Goal: Obtain resource: Download file/media

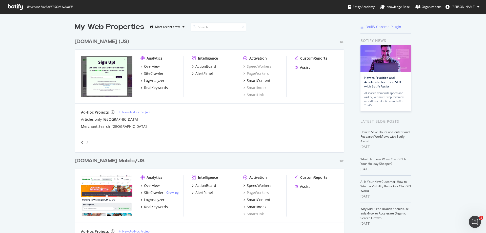
click at [15, 8] on icon at bounding box center [15, 7] width 15 height 6
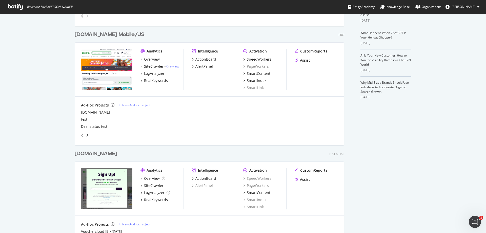
scroll to position [127, 0]
click at [86, 134] on icon "angle-right" at bounding box center [87, 134] width 3 height 4
click at [86, 133] on icon "angle-right" at bounding box center [87, 134] width 3 height 4
click at [86, 131] on div "grid" at bounding box center [84, 134] width 10 height 8
click at [86, 134] on icon "angle-right" at bounding box center [87, 134] width 3 height 4
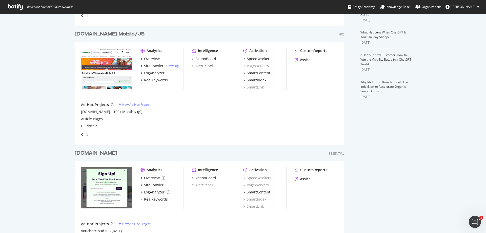
click at [86, 134] on icon "angle-right" at bounding box center [87, 134] width 3 height 4
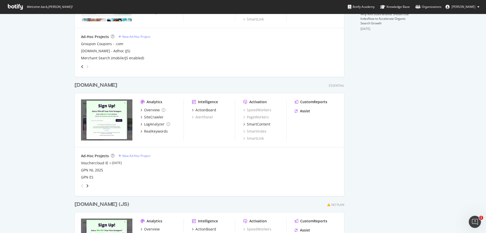
scroll to position [228, 0]
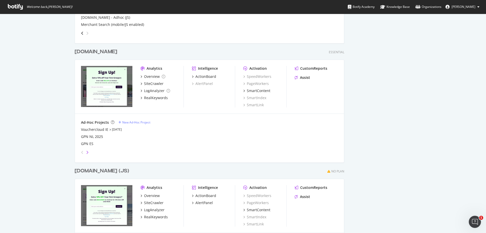
click at [86, 151] on icon "angle-right" at bounding box center [87, 152] width 3 height 4
click at [81, 151] on icon "angle-left" at bounding box center [82, 152] width 3 height 4
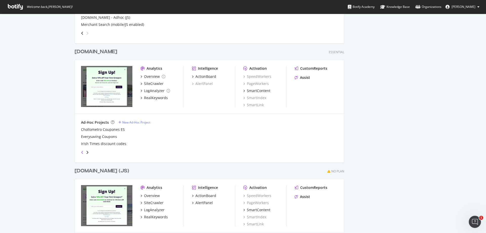
click at [81, 151] on icon "angle-left" at bounding box center [82, 152] width 3 height 4
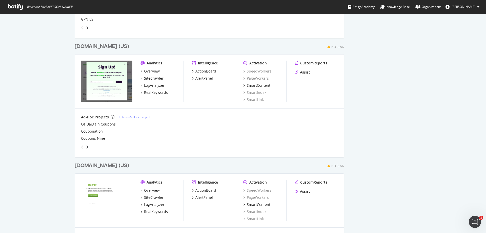
scroll to position [354, 0]
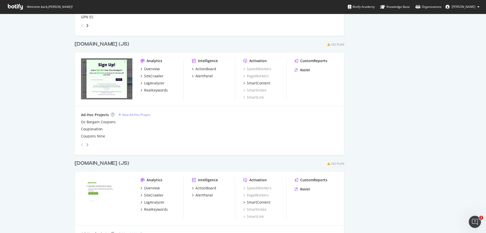
click at [86, 145] on icon "angle-right" at bounding box center [87, 144] width 3 height 4
click at [81, 146] on icon "angle-left" at bounding box center [82, 144] width 3 height 4
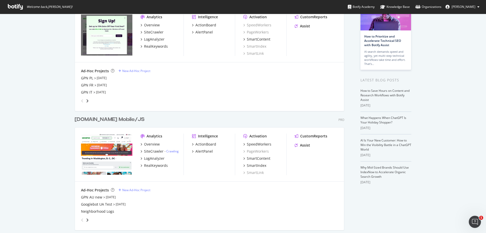
scroll to position [0, 0]
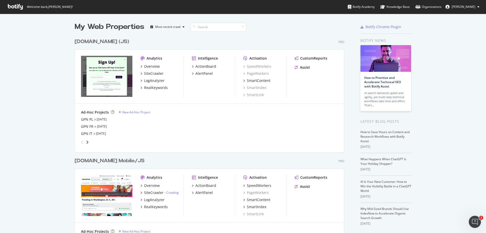
click at [87, 143] on div "grid" at bounding box center [208, 141] width 259 height 10
click at [86, 139] on div "angle-right" at bounding box center [88, 141] width 4 height 5
click at [85, 137] on div "grid" at bounding box center [208, 141] width 259 height 10
click at [86, 141] on icon "angle-right" at bounding box center [87, 142] width 3 height 4
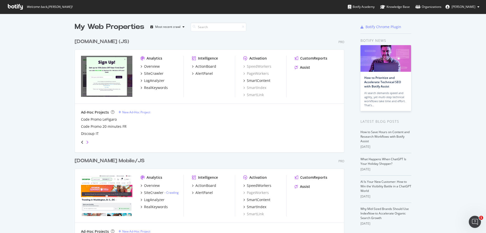
click at [86, 141] on icon "angle-right" at bounding box center [87, 142] width 3 height 4
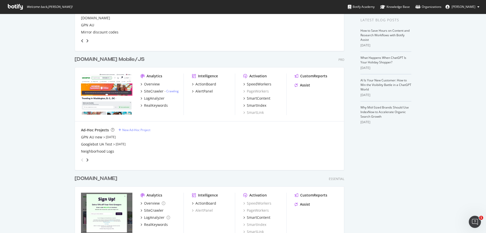
scroll to position [152, 0]
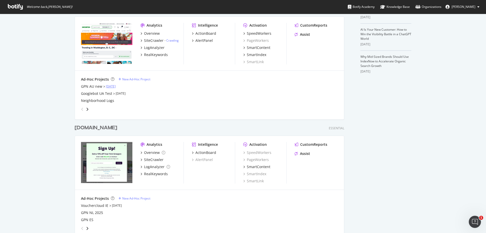
click at [116, 87] on link "[DATE]" at bounding box center [111, 86] width 10 height 4
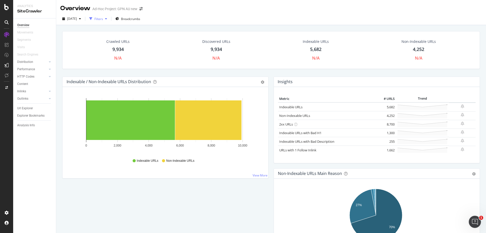
click at [109, 17] on div "button" at bounding box center [106, 18] width 6 height 3
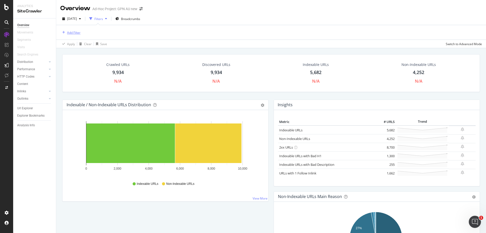
click at [77, 31] on div "Add Filter" at bounding box center [73, 32] width 13 height 4
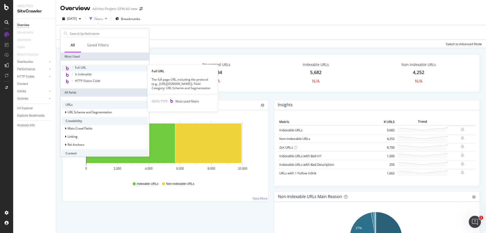
click at [78, 69] on span "Full URL" at bounding box center [80, 67] width 11 height 4
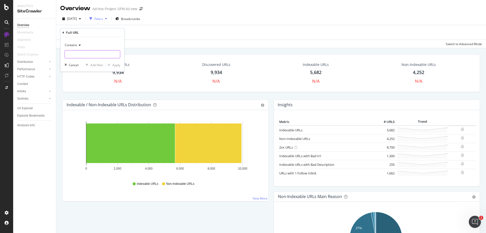
click at [79, 51] on input "text" at bounding box center [92, 54] width 55 height 8
paste input "[URL][DOMAIN_NAME]"
type input "[URL][DOMAIN_NAME]"
click at [115, 63] on div "Apply" at bounding box center [116, 65] width 8 height 4
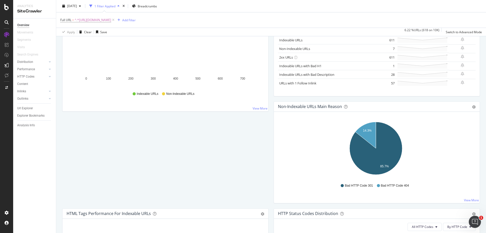
scroll to position [101, 0]
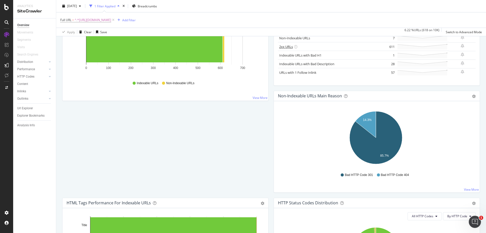
click at [283, 47] on link "2xx URLs" at bounding box center [286, 46] width 14 height 5
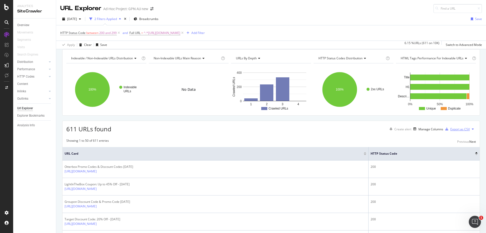
click at [459, 131] on div "Export as CSV" at bounding box center [459, 129] width 19 height 4
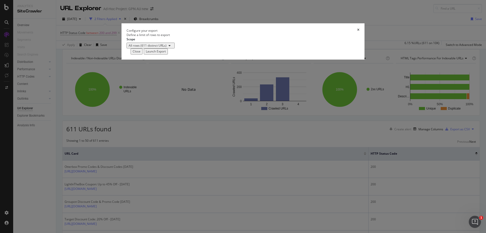
click at [166, 53] on div "Launch Export" at bounding box center [156, 51] width 20 height 4
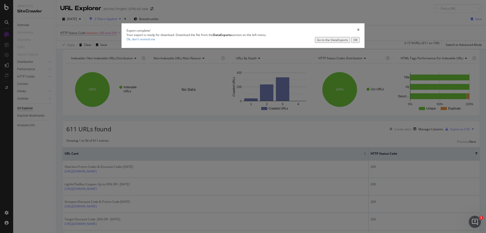
click at [317, 42] on div "Go to the DataExports" at bounding box center [332, 40] width 31 height 4
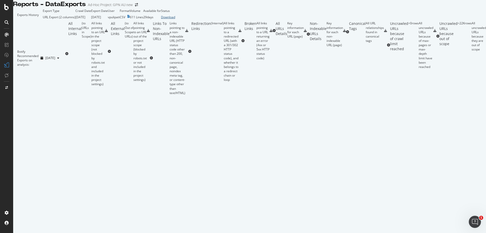
click at [175, 19] on div "Download" at bounding box center [168, 17] width 14 height 4
